Goal: Find specific page/section: Find specific page/section

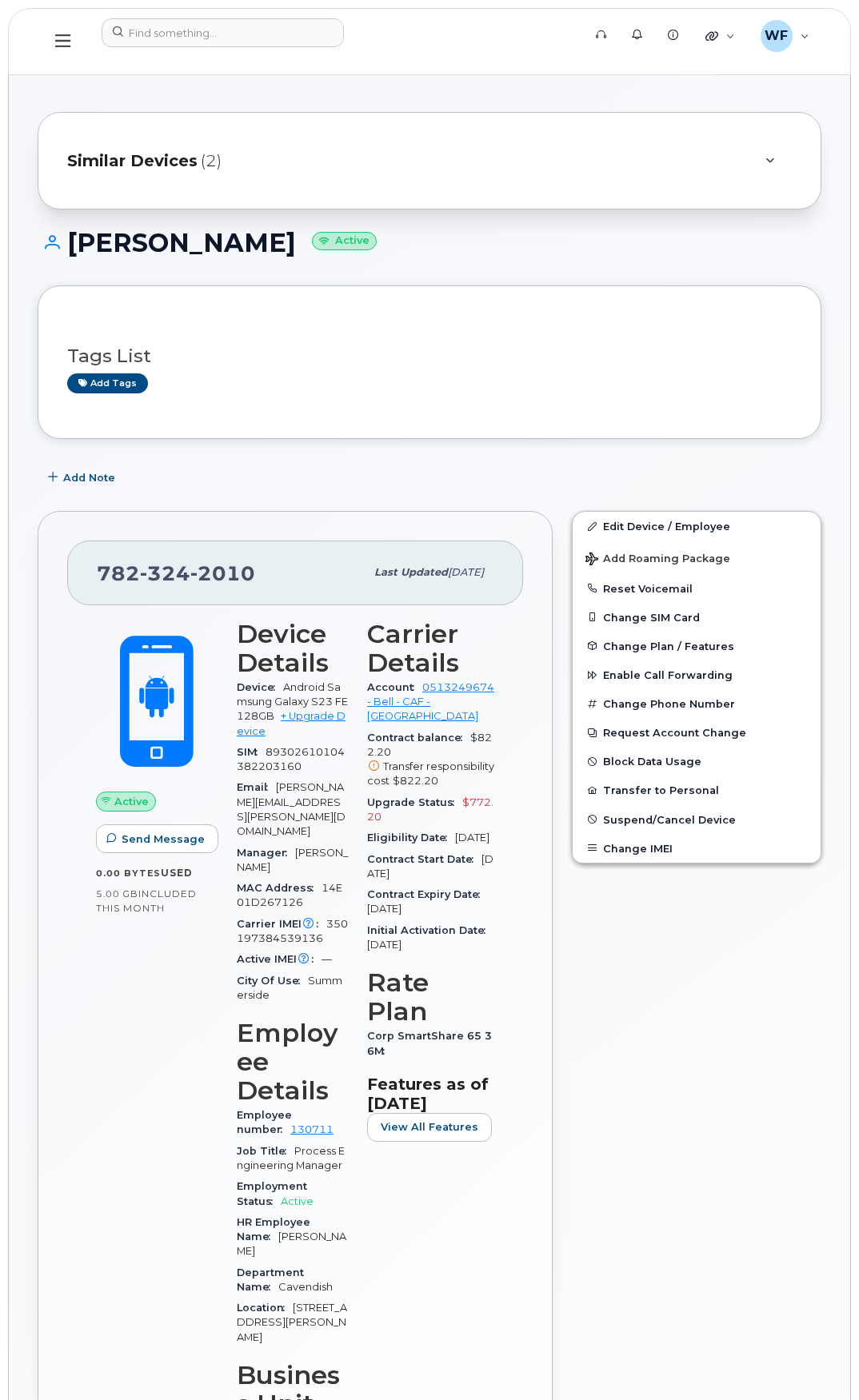
scroll to position [560, 0]
click at [187, 26] on input at bounding box center [222, 33] width 242 height 29
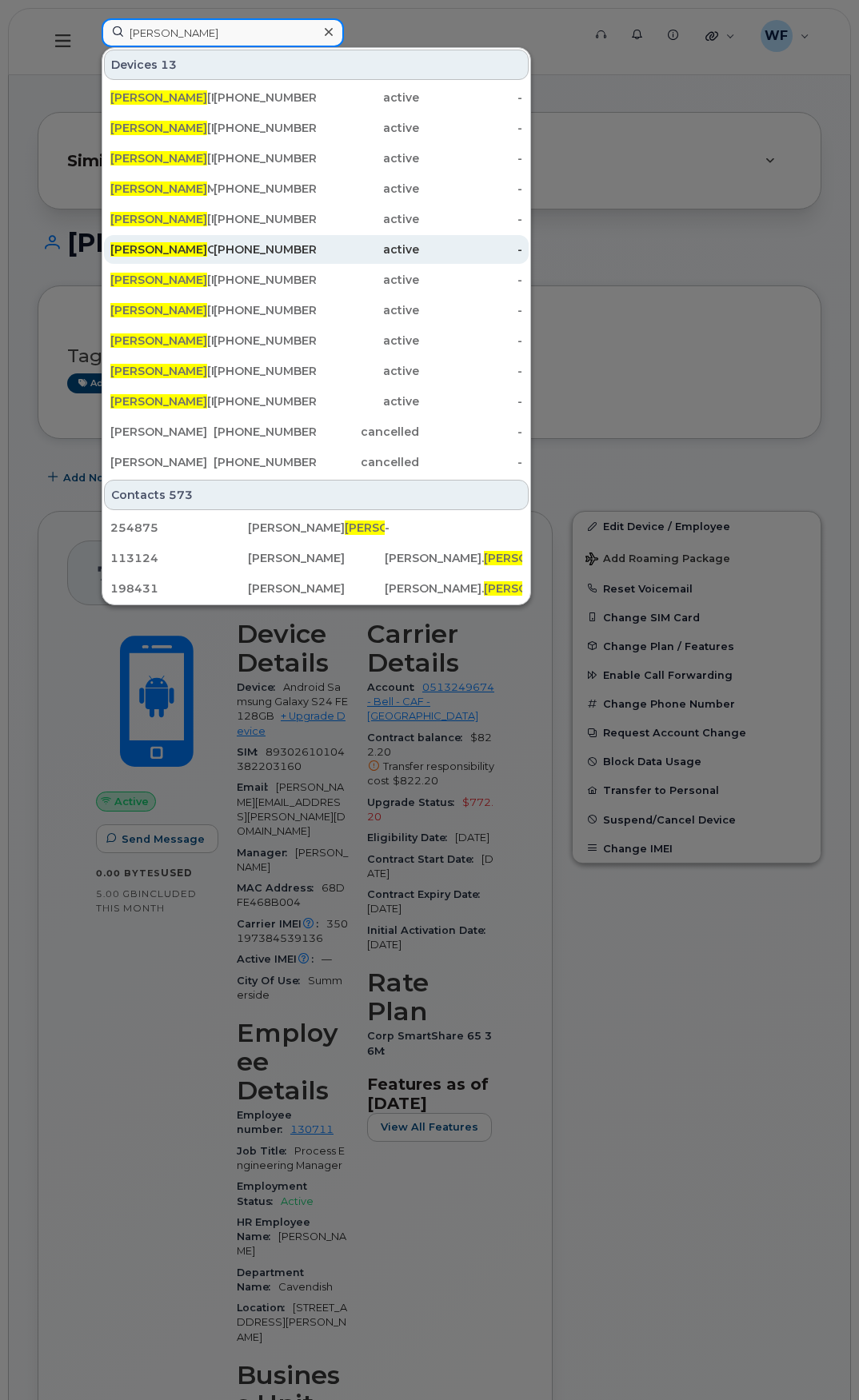
type input "jason"
click at [169, 248] on div "Jason Goeseels" at bounding box center [162, 249] width 103 height 16
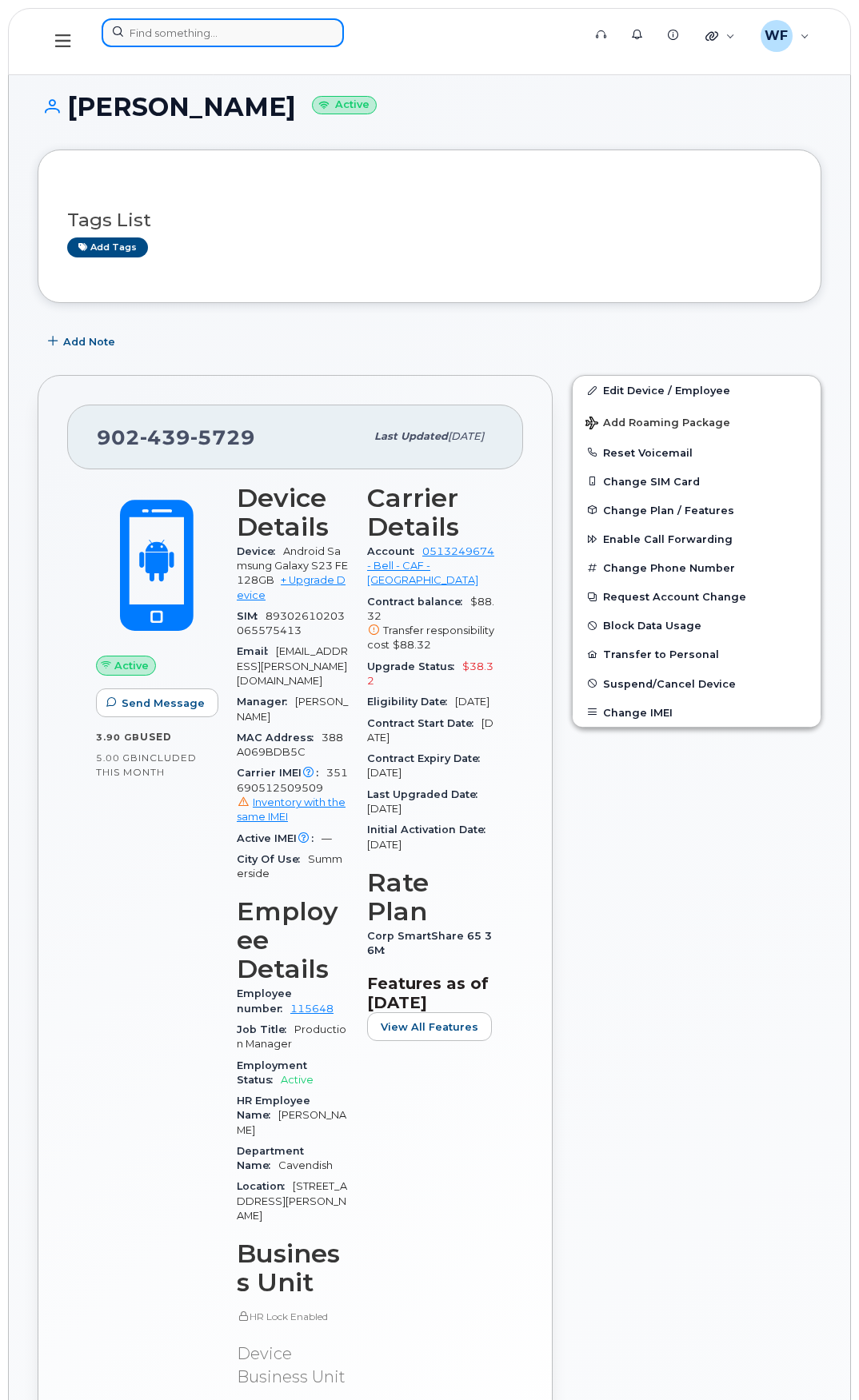
click at [202, 34] on input at bounding box center [222, 33] width 242 height 29
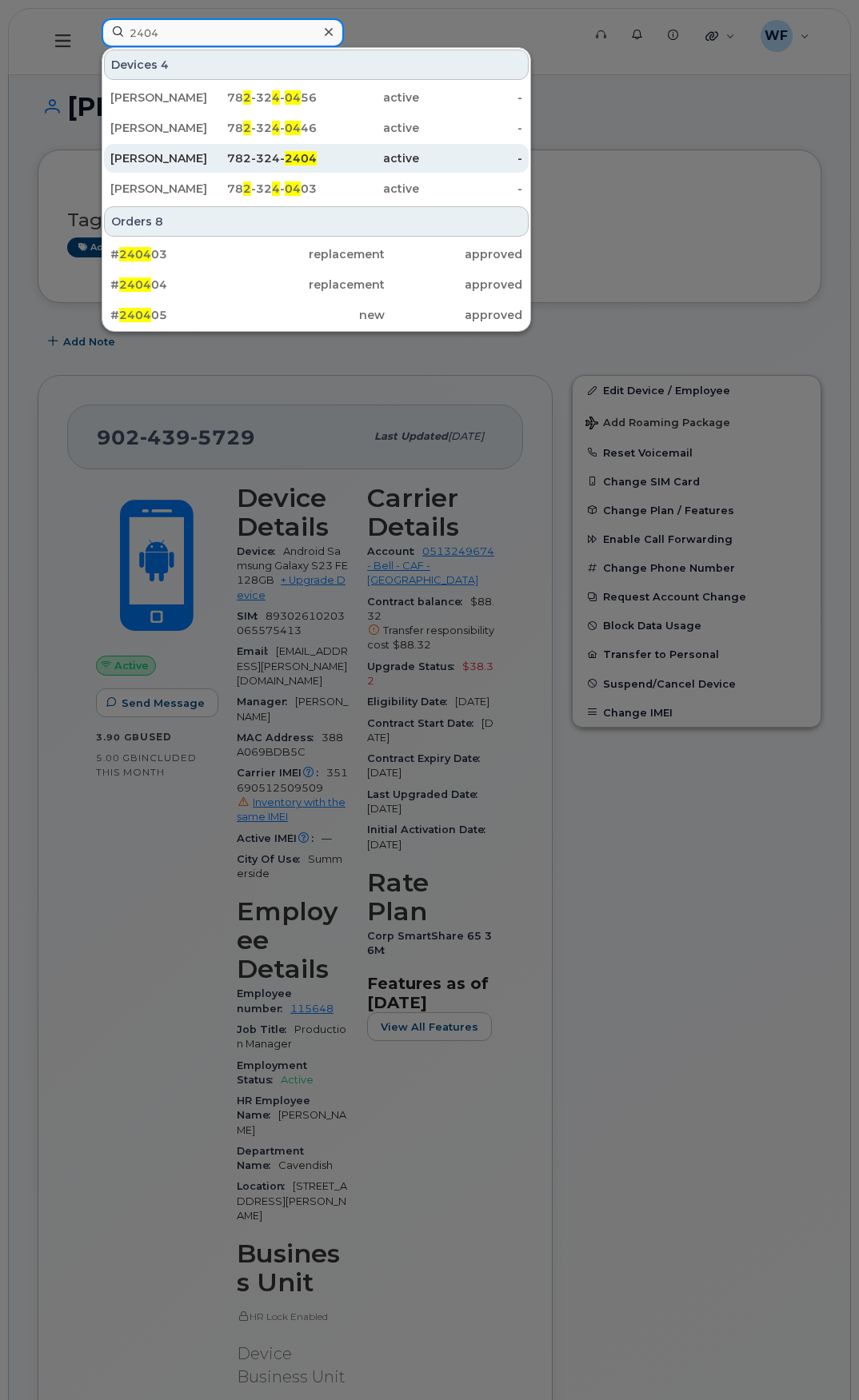
type input "2404"
click at [161, 158] on div "Aaron Paspe" at bounding box center [162, 158] width 103 height 16
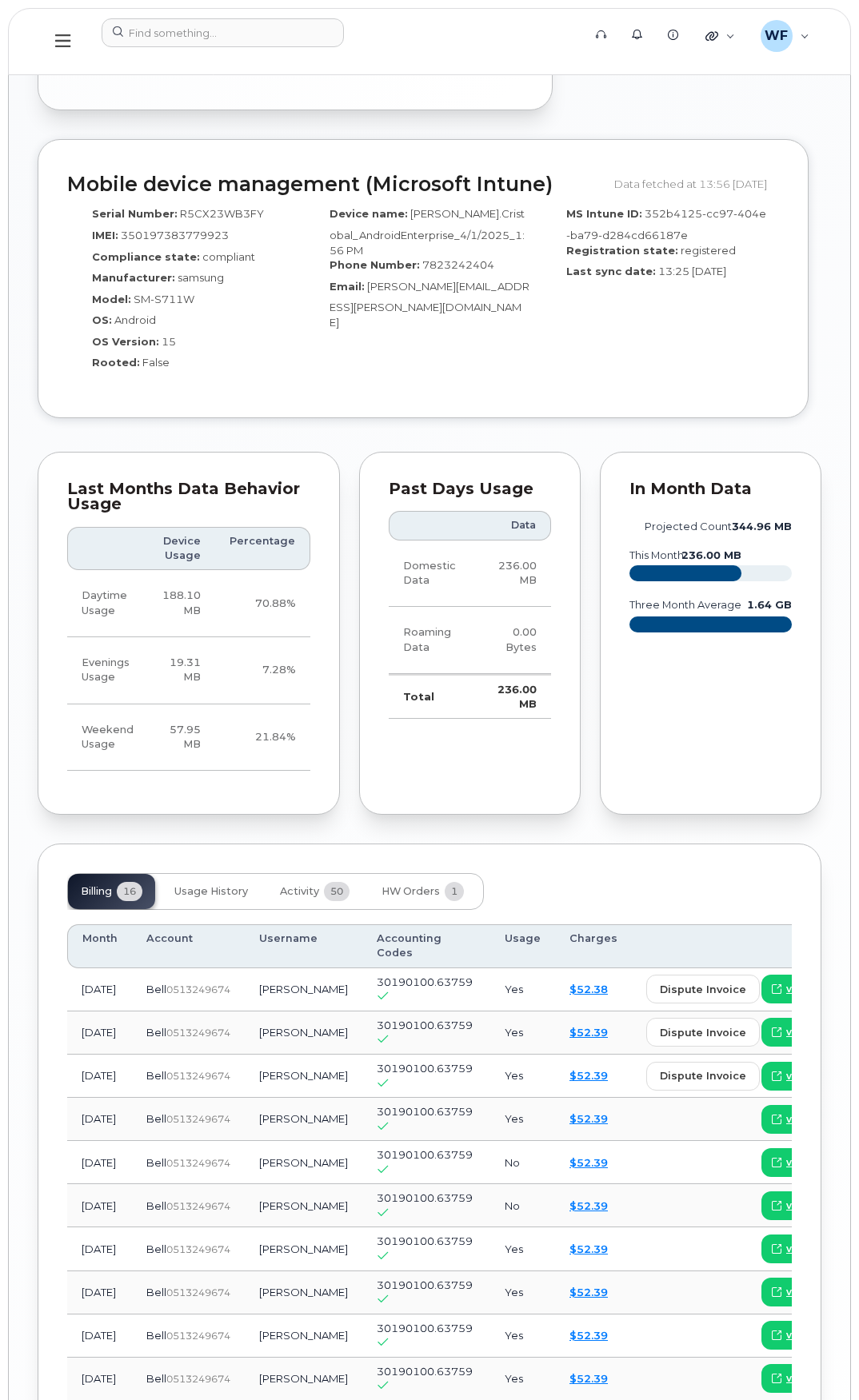
scroll to position [1519, 0]
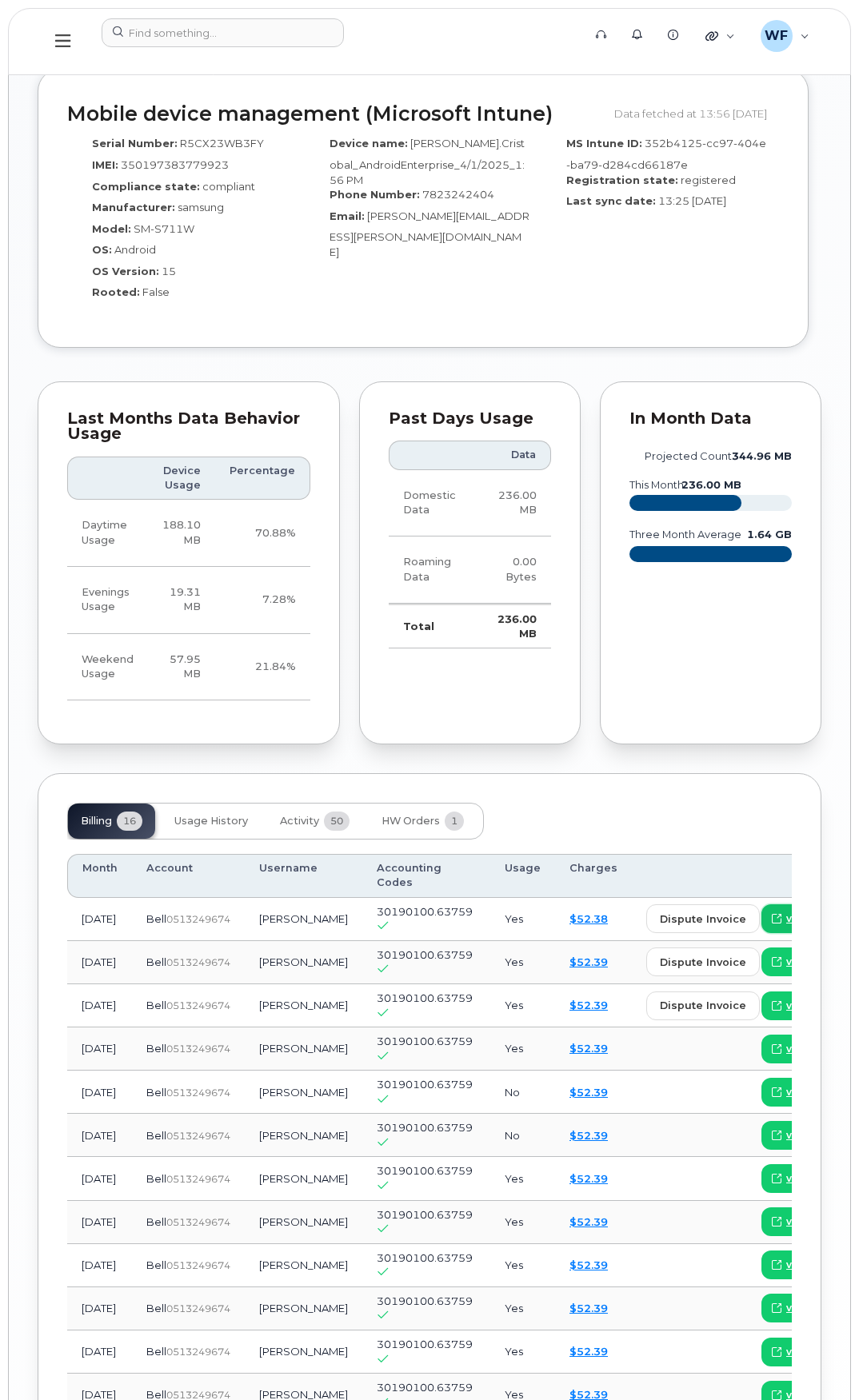
click at [786, 911] on span "view" at bounding box center [798, 918] width 24 height 14
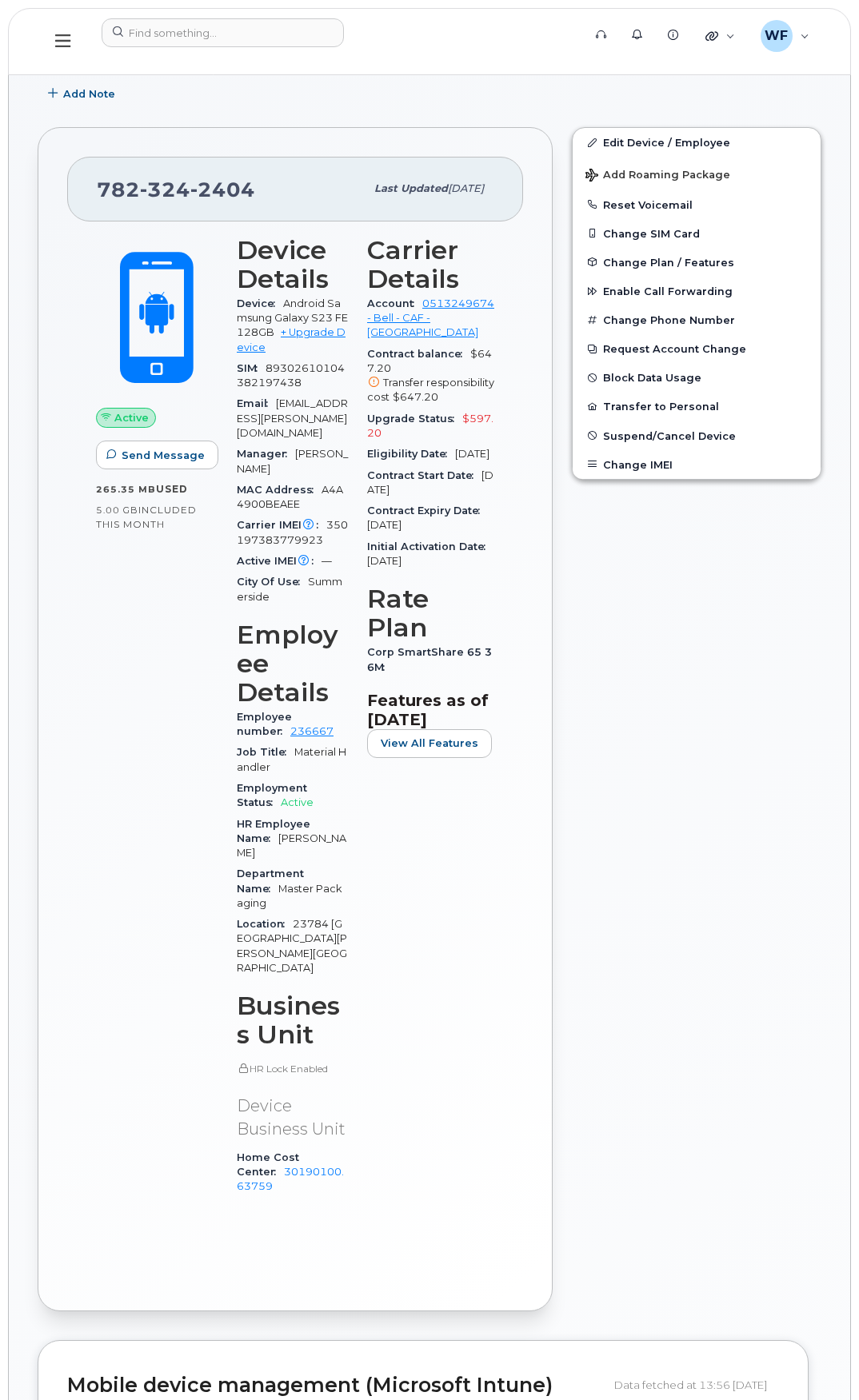
scroll to position [160, 0]
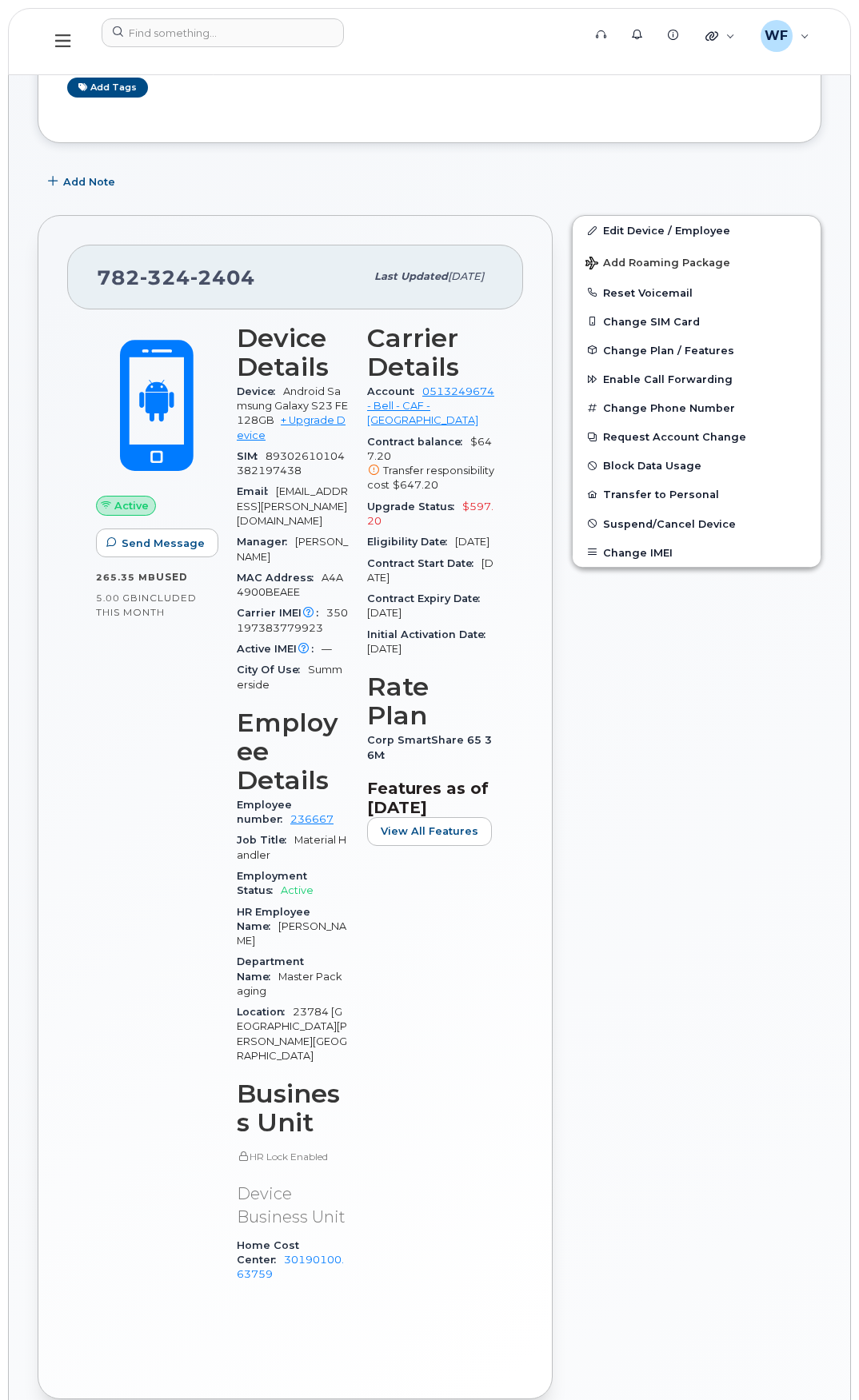
drag, startPoint x: 297, startPoint y: 526, endPoint x: 351, endPoint y: 536, distance: 54.9
click at [348, 536] on div "Manager Shawn Callaghan" at bounding box center [292, 549] width 111 height 36
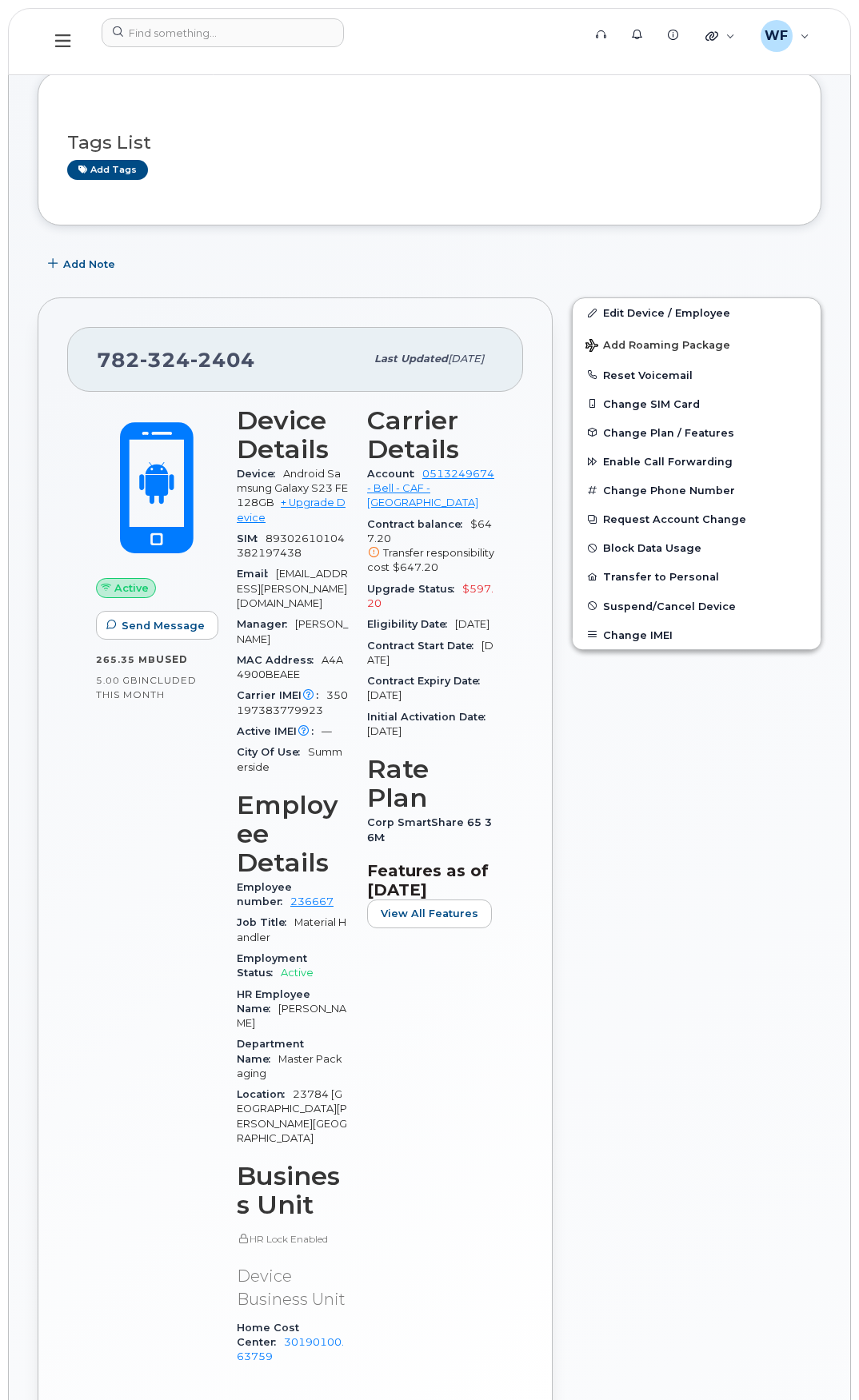
scroll to position [0, 0]
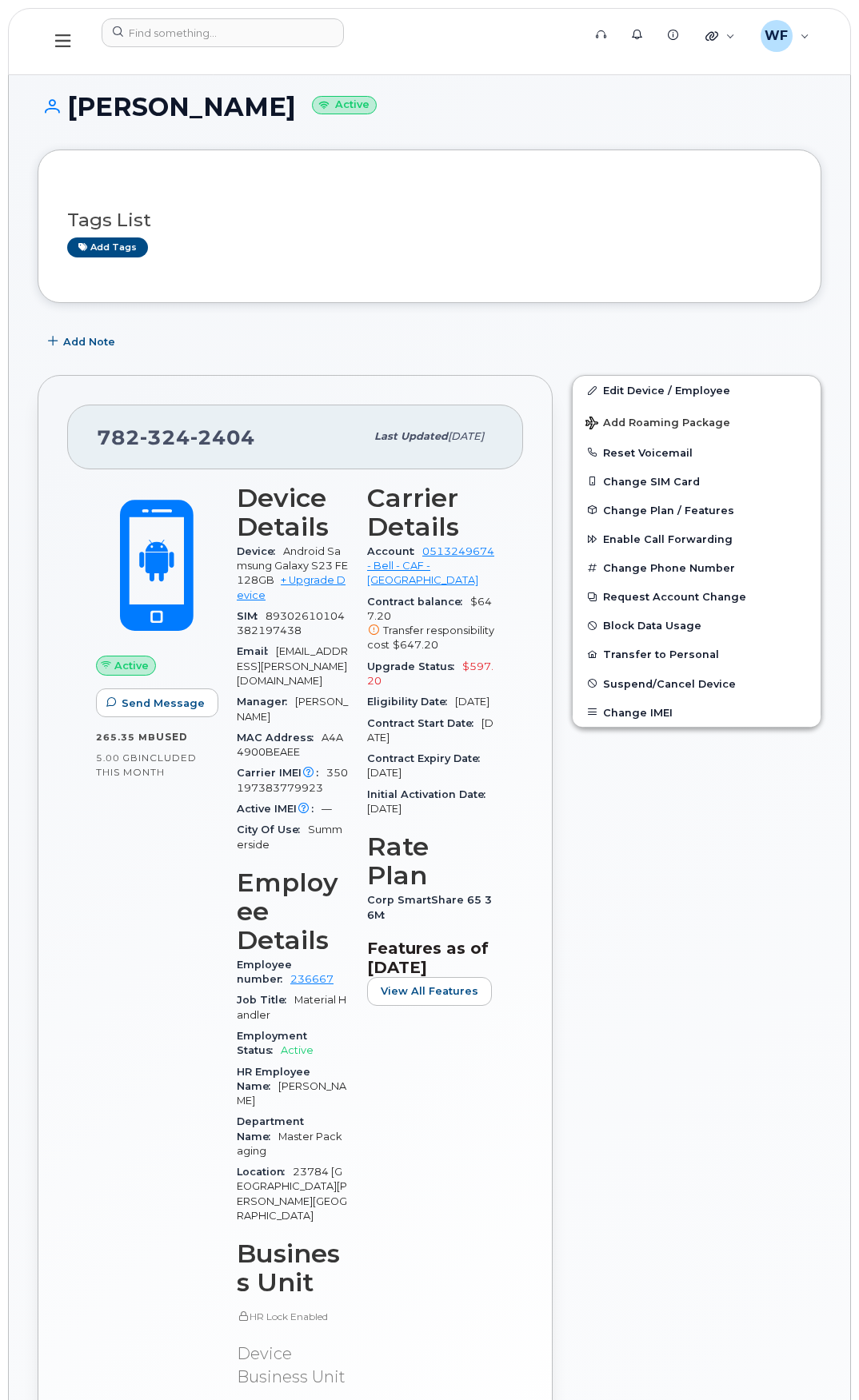
click at [199, 815] on div "Active Send Message 265.35 MB  used 5.00 GB  included this month" at bounding box center [156, 971] width 141 height 994
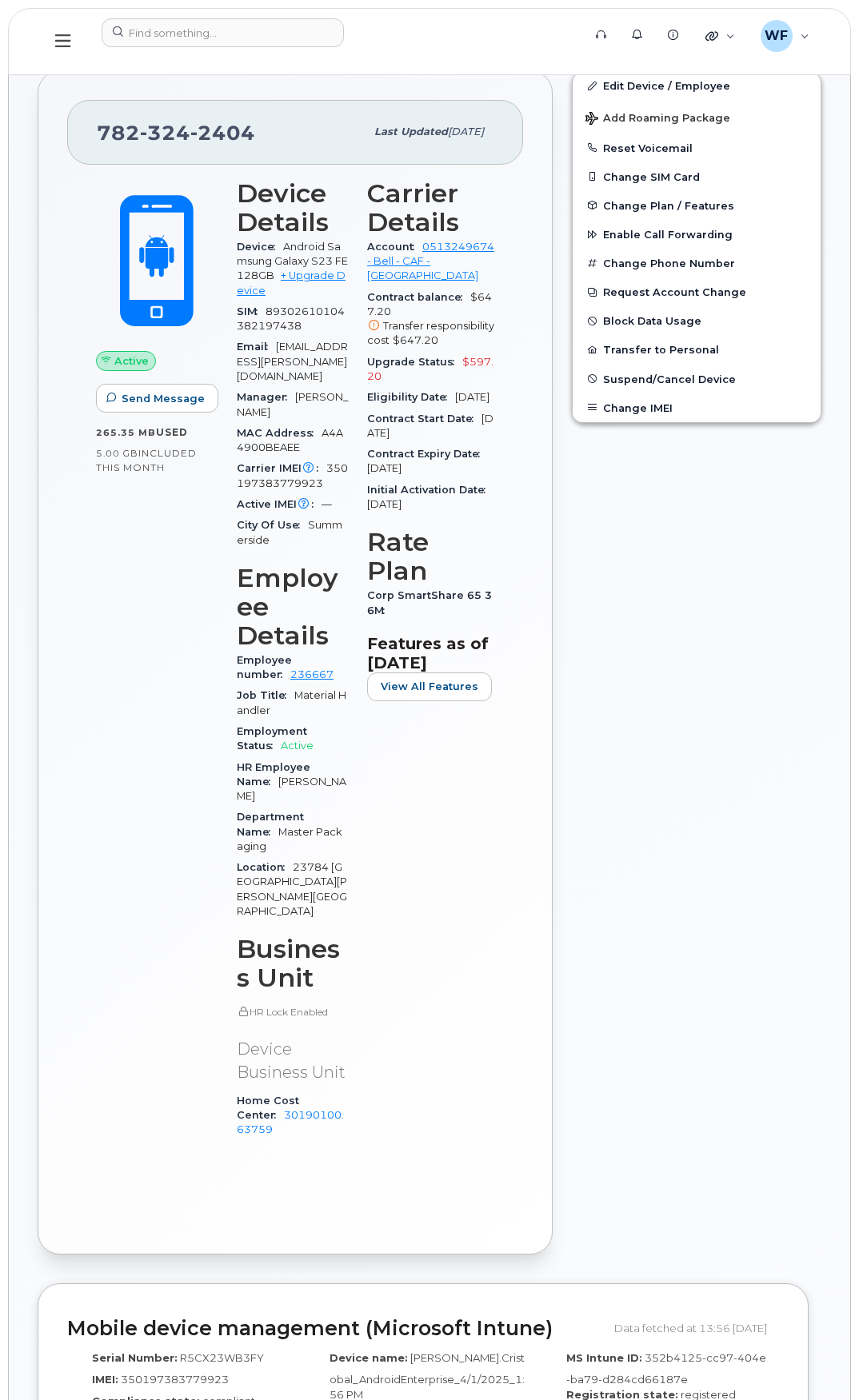
scroll to position [320, 0]
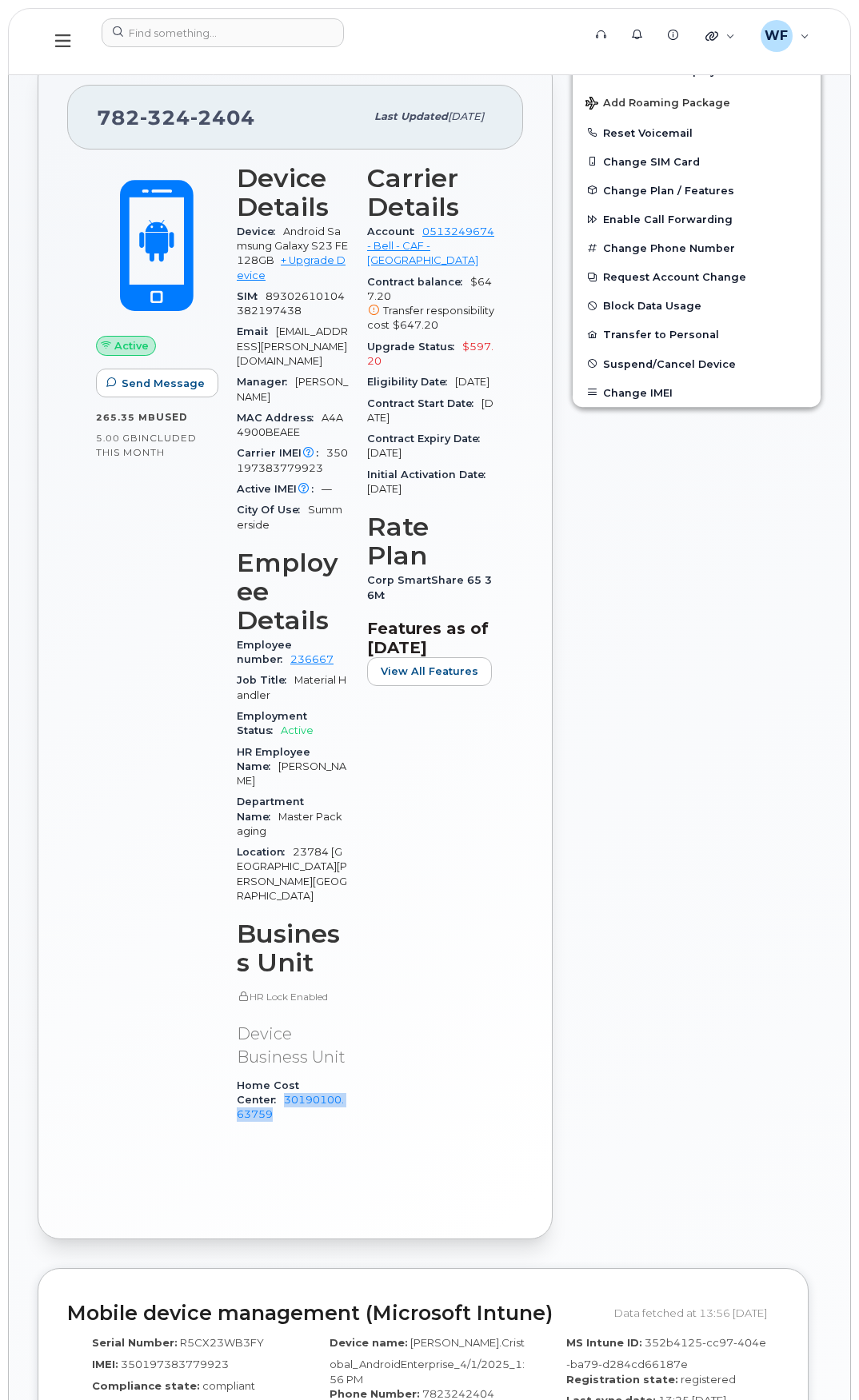
drag, startPoint x: 341, startPoint y: 994, endPoint x: 357, endPoint y: 1008, distance: 21.3
click at [357, 1008] on div "Device Details Device Android Samsung Galaxy S23 FE 128GB + Upgrade Device SIM …" at bounding box center [292, 651] width 130 height 994
click at [405, 1001] on div "Carrier Details Account 0513249674 - Bell - CAF - CAVENDISH FARMS Contract bala…" at bounding box center [430, 651] width 146 height 994
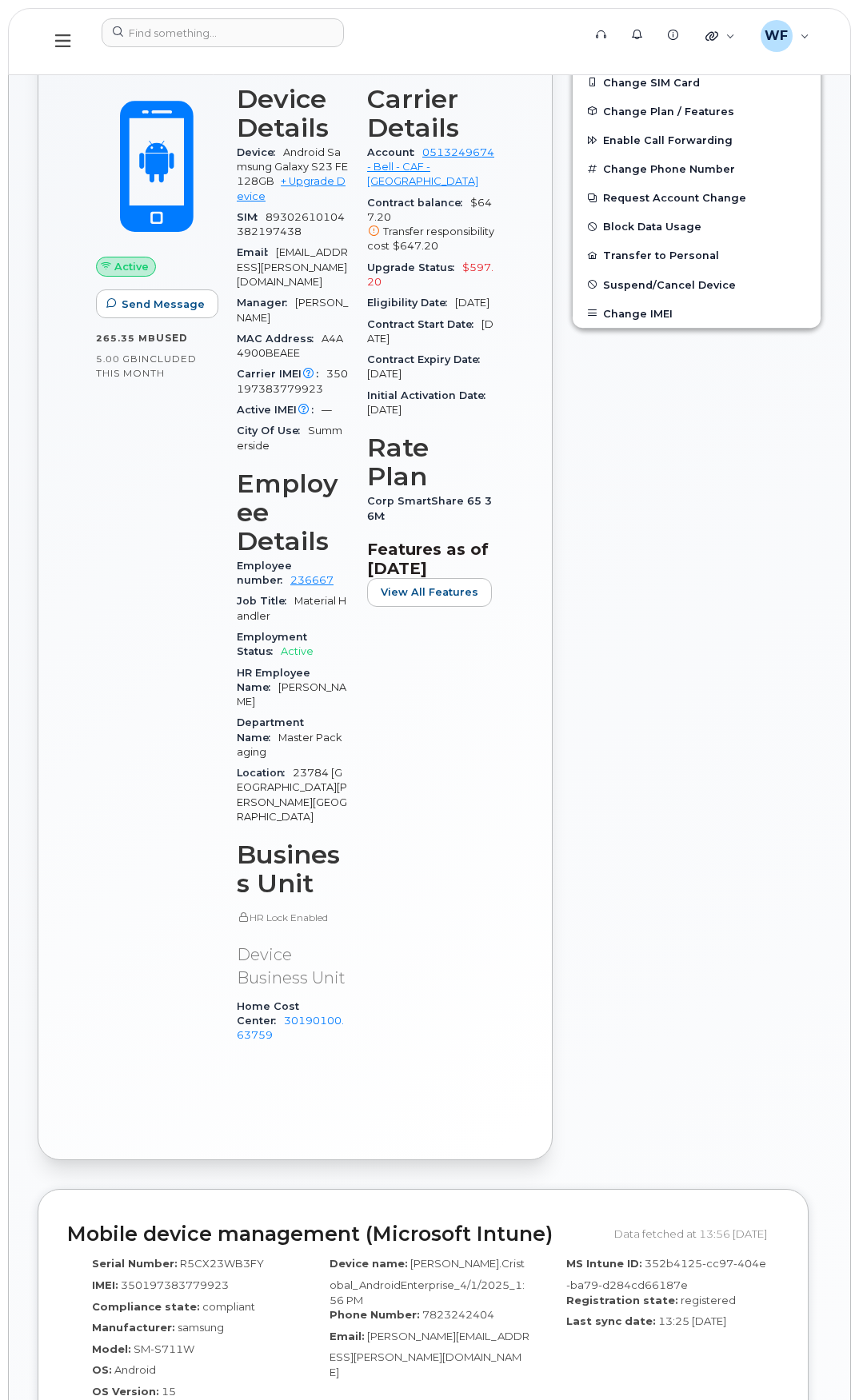
scroll to position [400, 0]
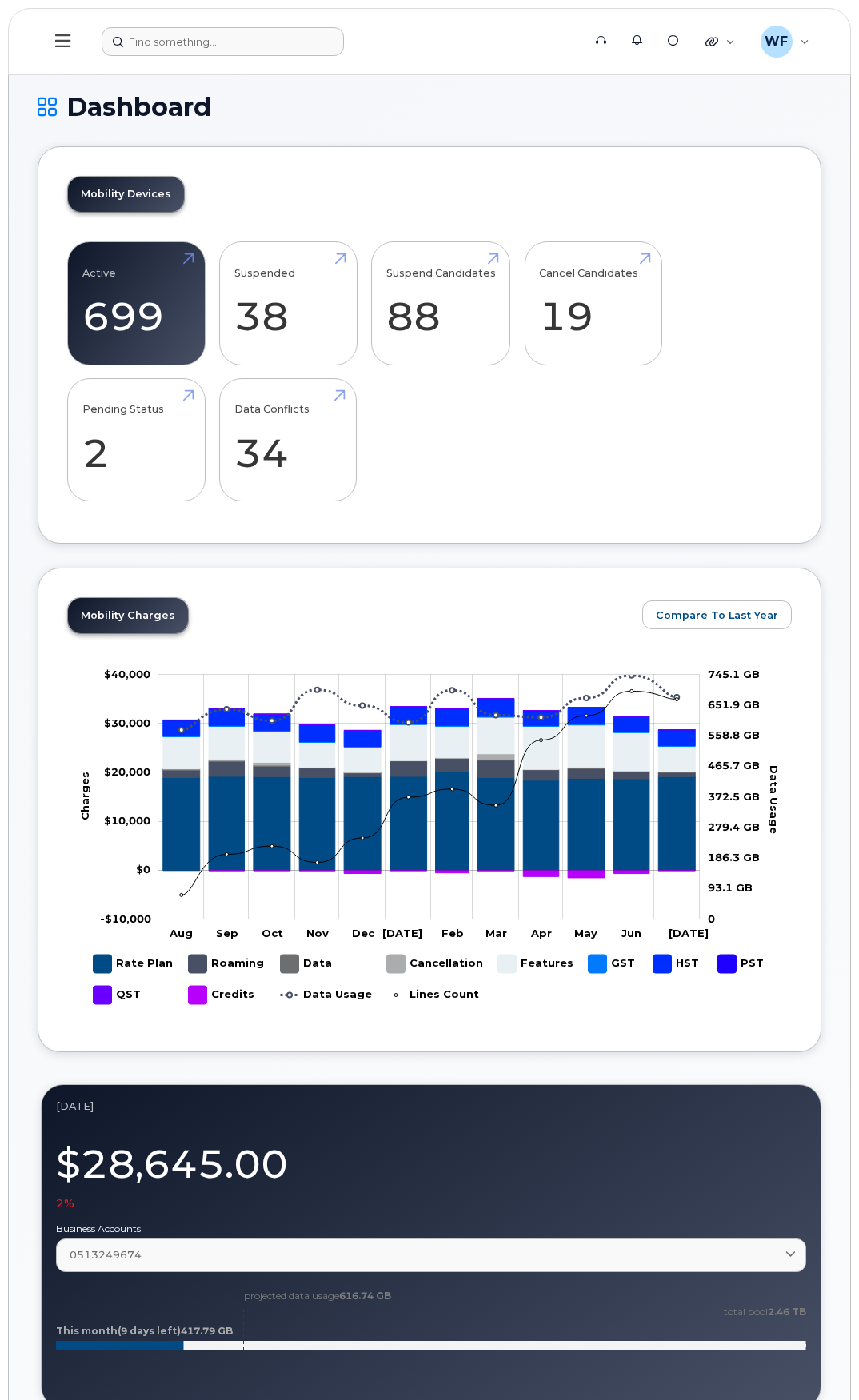
drag, startPoint x: 197, startPoint y: 59, endPoint x: 195, endPoint y: 39, distance: 20.1
click at [196, 58] on header "Support Alerts Knowledge Base Quicklinks Suspend / Cancel Device Change SIM Car…" at bounding box center [430, 42] width 843 height 68
click at [195, 39] on input at bounding box center [222, 42] width 242 height 29
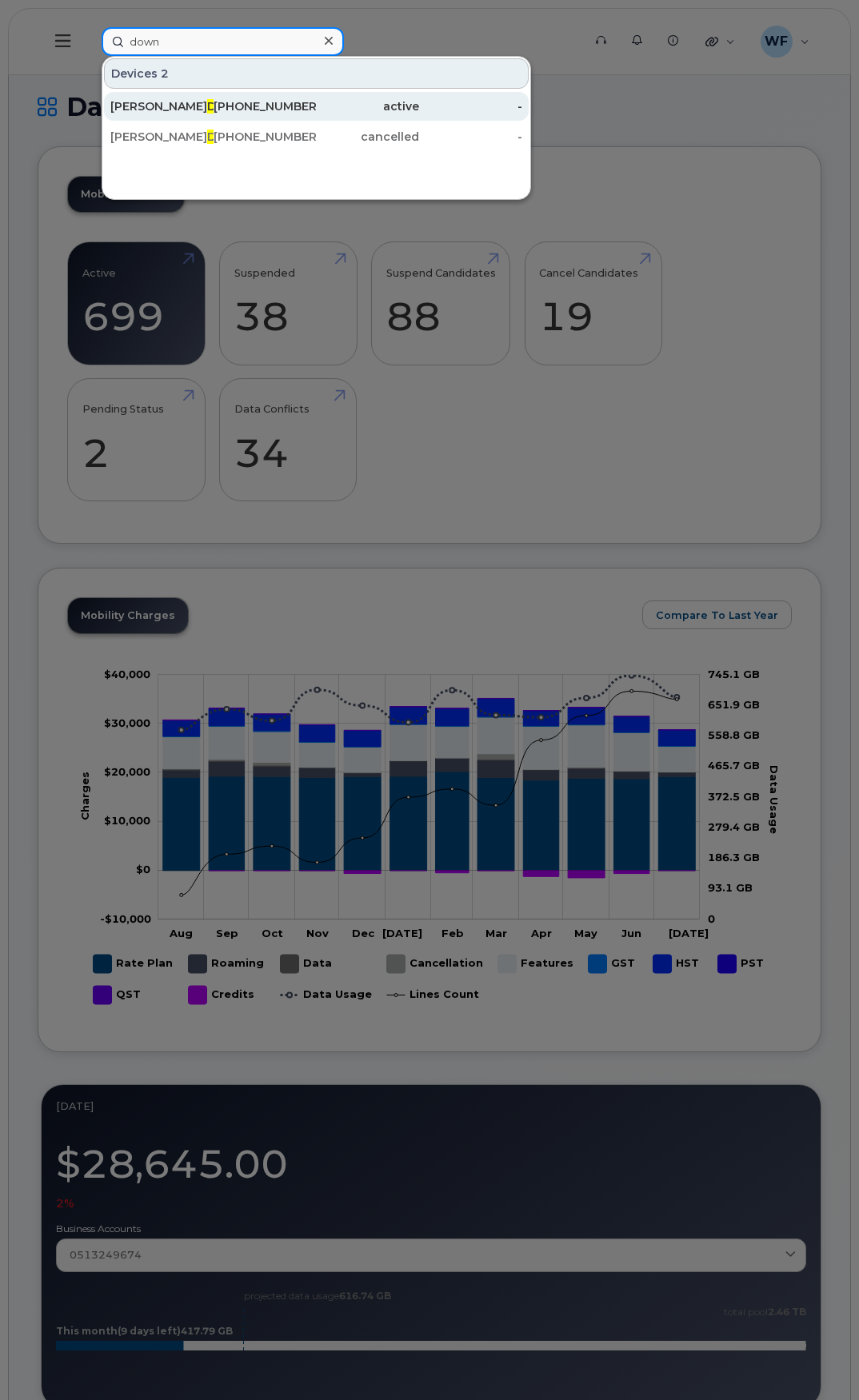
type input "down"
click at [208, 106] on span "Down" at bounding box center [225, 106] width 35 height 14
